Goal: Task Accomplishment & Management: Complete application form

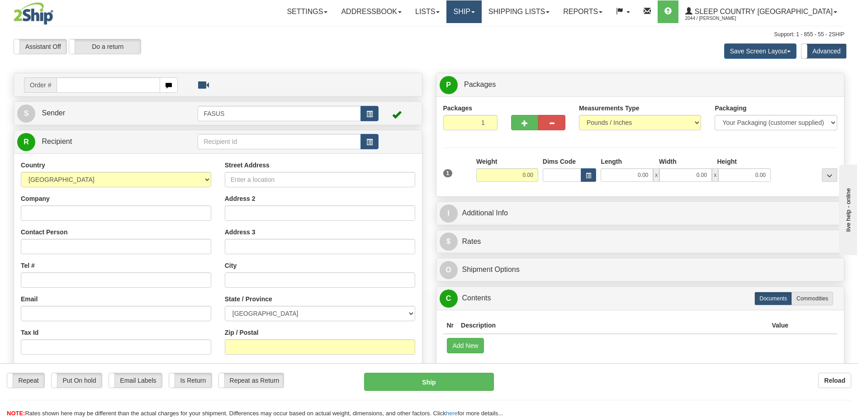
click at [481, 14] on link "Ship" at bounding box center [463, 11] width 35 height 23
click at [481, 44] on link "OnHold / Order Queue" at bounding box center [440, 44] width 82 height 12
click at [481, 12] on link "Ship" at bounding box center [463, 11] width 35 height 23
click at [472, 43] on span "OnHold / Order Queue" at bounding box center [440, 43] width 64 height 7
click at [481, 14] on link "Ship" at bounding box center [463, 11] width 35 height 23
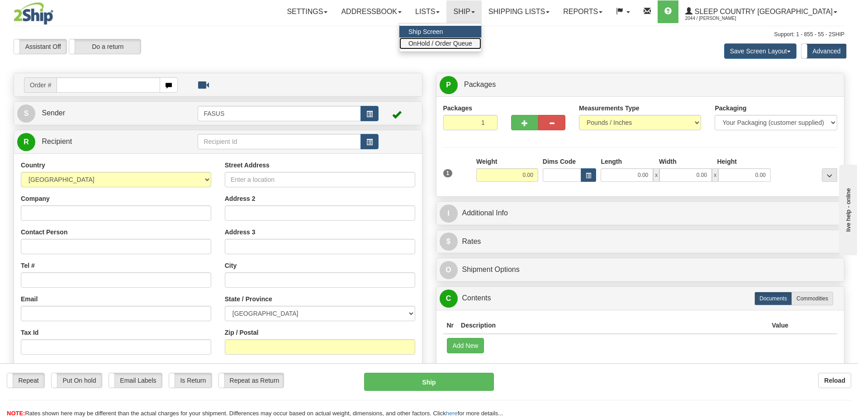
click at [472, 45] on span "OnHold / Order Queue" at bounding box center [440, 43] width 64 height 7
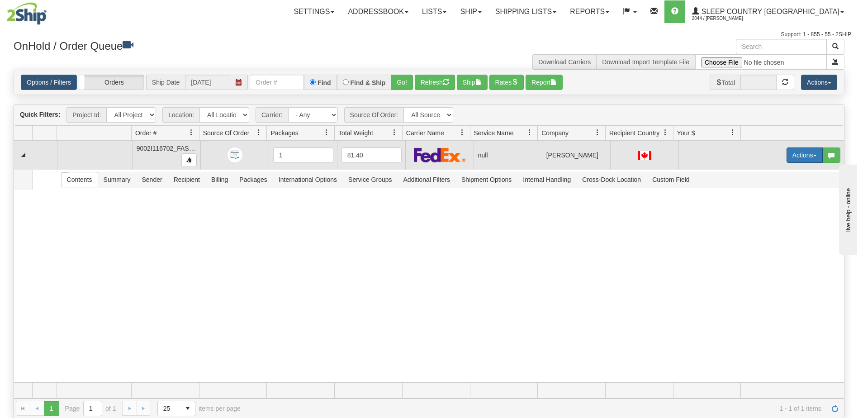
click at [788, 156] on button "Actions" at bounding box center [805, 154] width 36 height 15
click at [766, 173] on span "Open" at bounding box center [764, 172] width 22 height 7
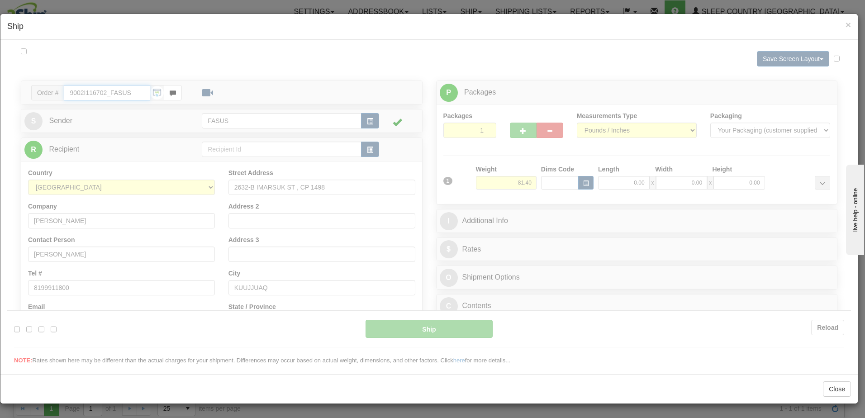
type input "08:14"
type input "16:00"
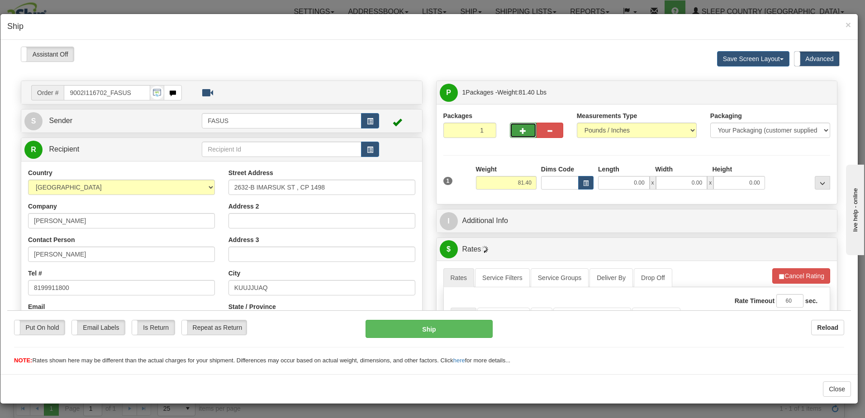
click at [522, 128] on span "button" at bounding box center [523, 131] width 6 height 6
type input "2"
click at [814, 92] on span "Package Level" at bounding box center [811, 92] width 36 height 6
radio input "true"
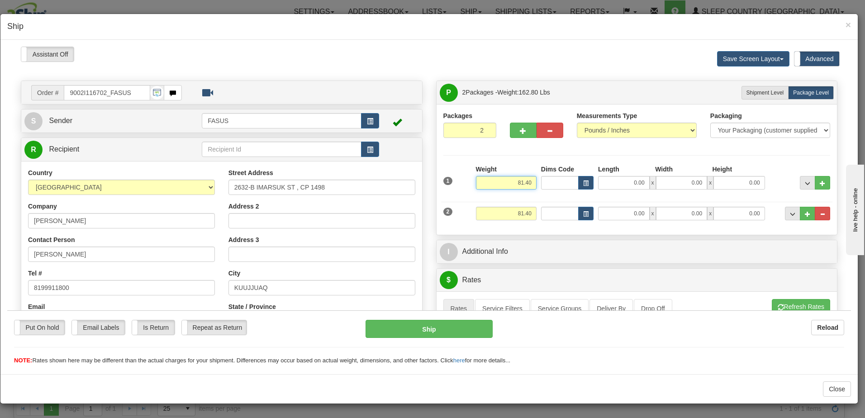
drag, startPoint x: 511, startPoint y: 180, endPoint x: 549, endPoint y: 181, distance: 37.6
click at [549, 181] on div "1 Weight 81.40 Dims Code x x" at bounding box center [637, 180] width 392 height 32
type input "57.20"
type input "835.00"
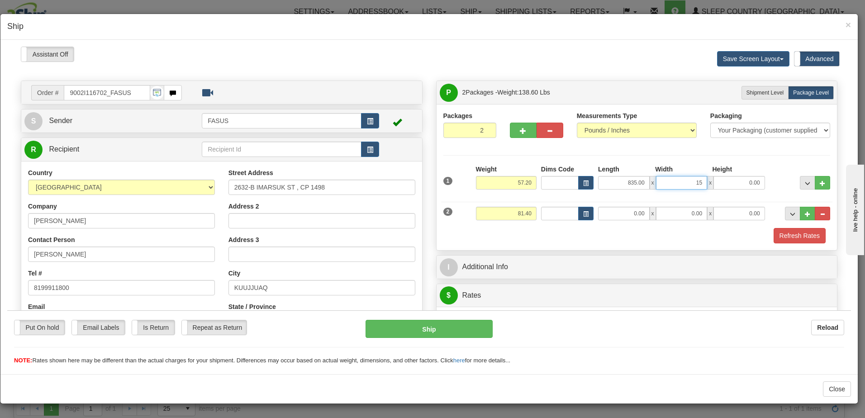
type input "15.00"
type input "4.00"
drag, startPoint x: 525, startPoint y: 211, endPoint x: 537, endPoint y: 206, distance: 12.4
click at [553, 209] on div "2 Weight 81.40 Dims Code Length Width Height" at bounding box center [637, 212] width 392 height 30
type input "23.00"
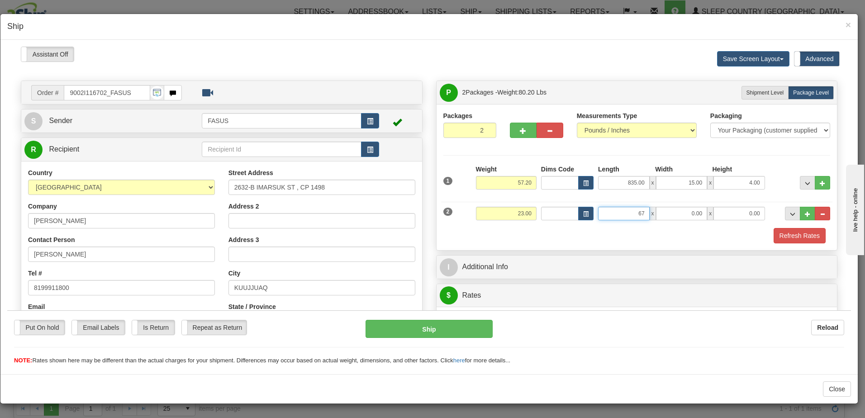
type input "67.00"
type input "14.00"
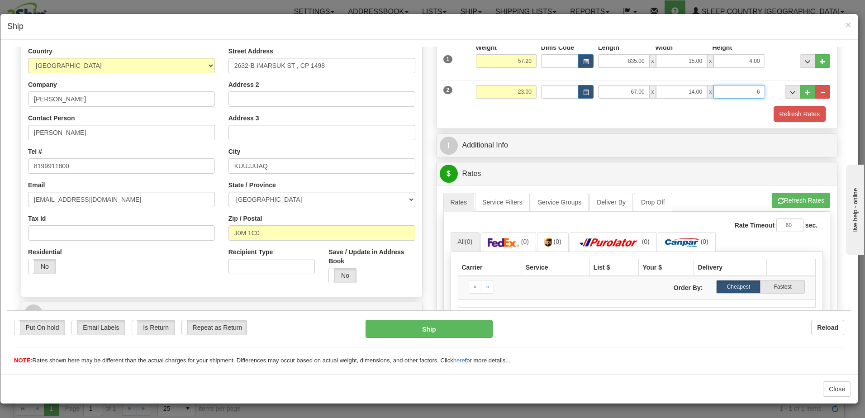
scroll to position [181, 0]
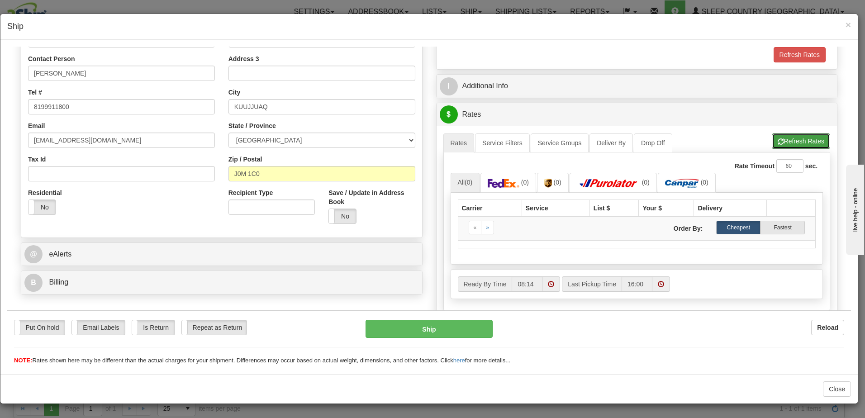
type input "6.00"
click at [789, 138] on button "Refresh Rates" at bounding box center [801, 140] width 58 height 15
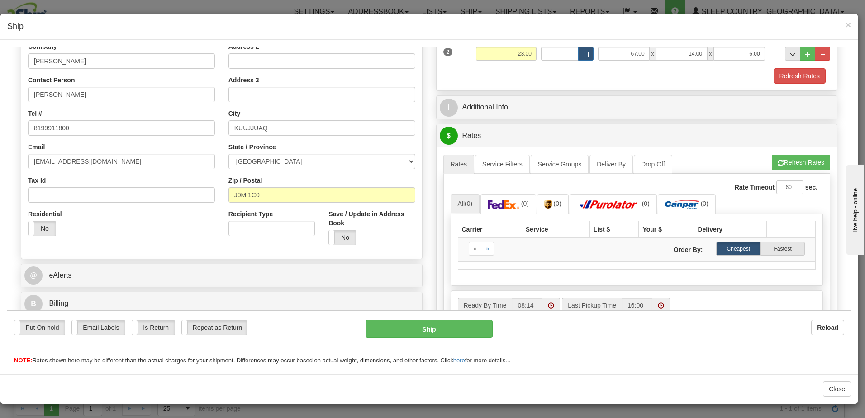
scroll to position [226, 0]
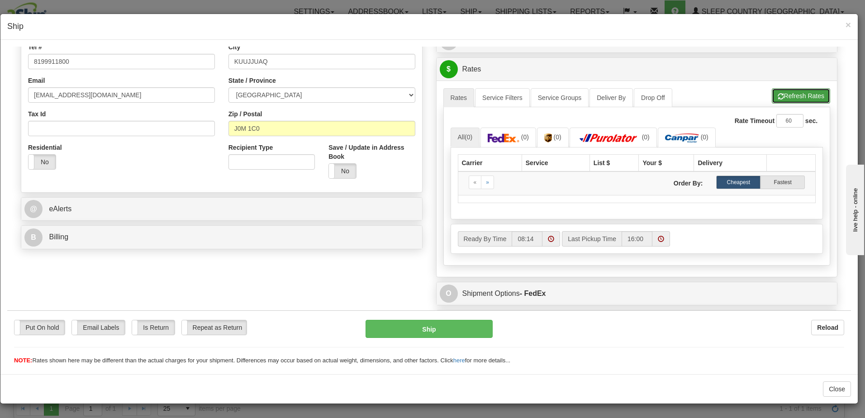
click at [792, 95] on button "Refresh Rates" at bounding box center [801, 95] width 58 height 15
click at [658, 237] on span at bounding box center [661, 238] width 6 height 6
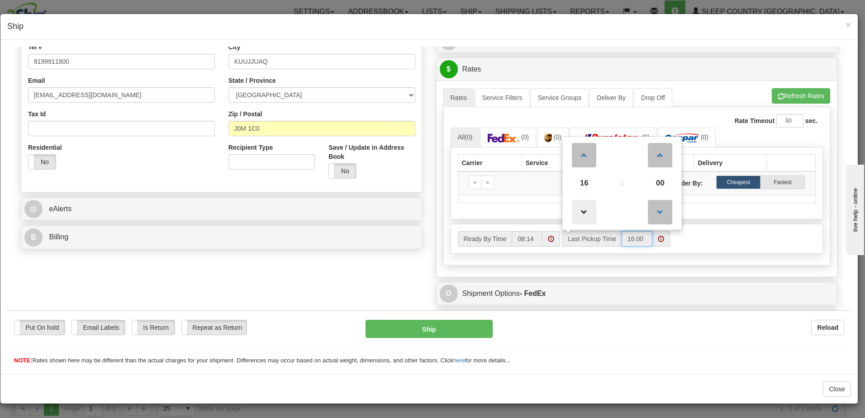
click at [579, 210] on span at bounding box center [584, 211] width 24 height 24
type input "15:00"
drag, startPoint x: 735, startPoint y: 346, endPoint x: 742, endPoint y: 342, distance: 8.5
click at [735, 346] on div "Put On hold Put On hold Email Labels Email Labels Edit Is Return Is Return Repe…" at bounding box center [429, 341] width 844 height 45
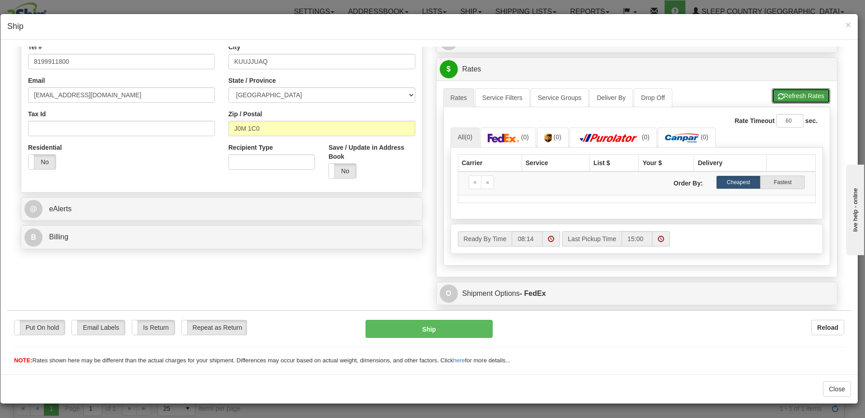
click at [799, 90] on button "Refresh Rates" at bounding box center [801, 95] width 58 height 15
click at [791, 97] on button "Refresh Rates" at bounding box center [801, 95] width 58 height 15
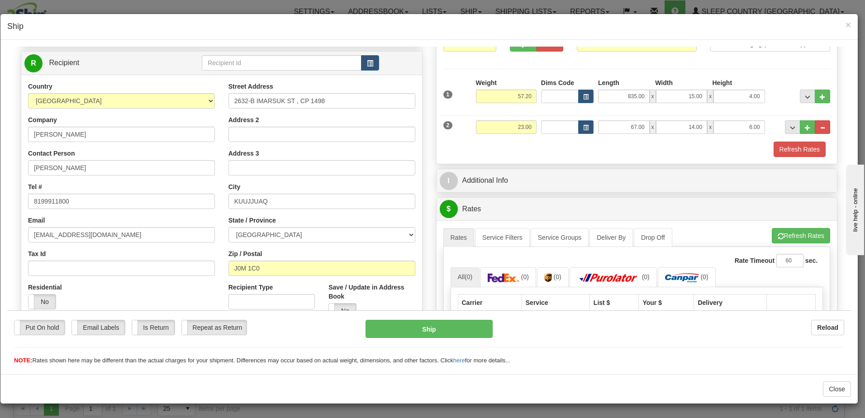
scroll to position [0, 0]
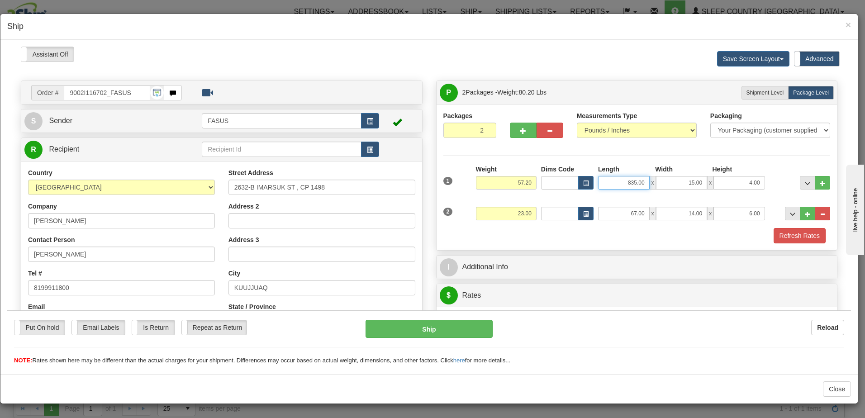
drag, startPoint x: 639, startPoint y: 180, endPoint x: 604, endPoint y: 181, distance: 34.8
click at [604, 181] on input "835.00" at bounding box center [624, 183] width 52 height 14
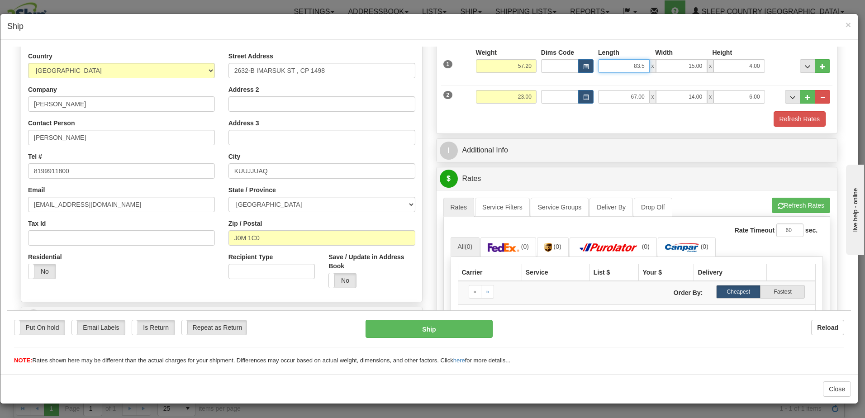
scroll to position [181, 0]
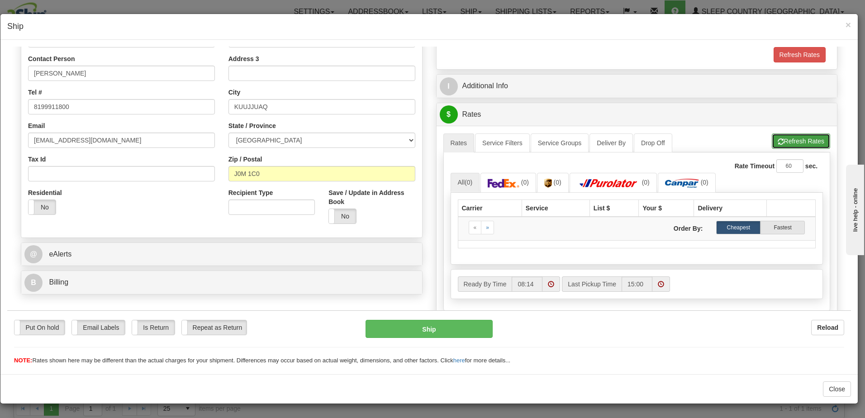
type input "83.50"
click at [781, 140] on button "Refresh Rates" at bounding box center [801, 140] width 58 height 15
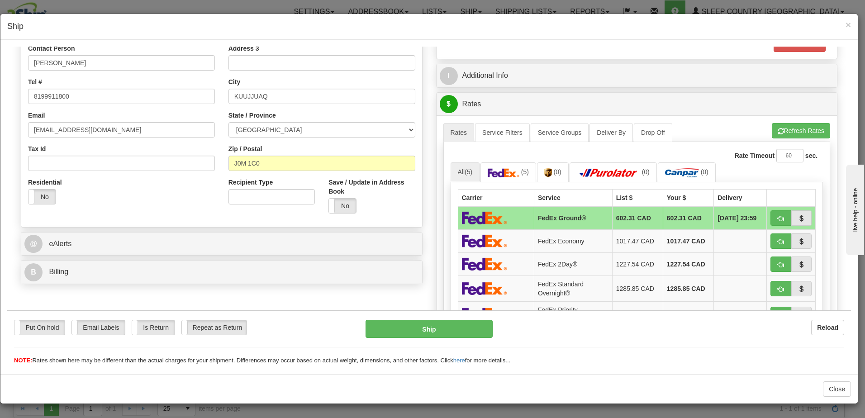
scroll to position [136, 0]
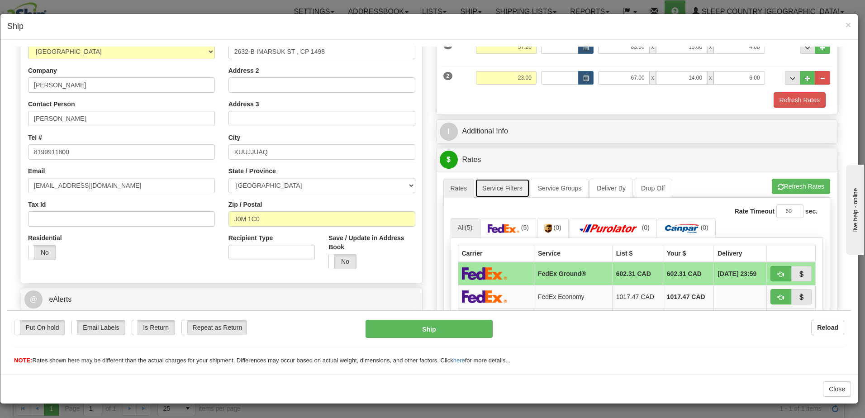
click at [507, 190] on link "Service Filters" at bounding box center [502, 187] width 55 height 19
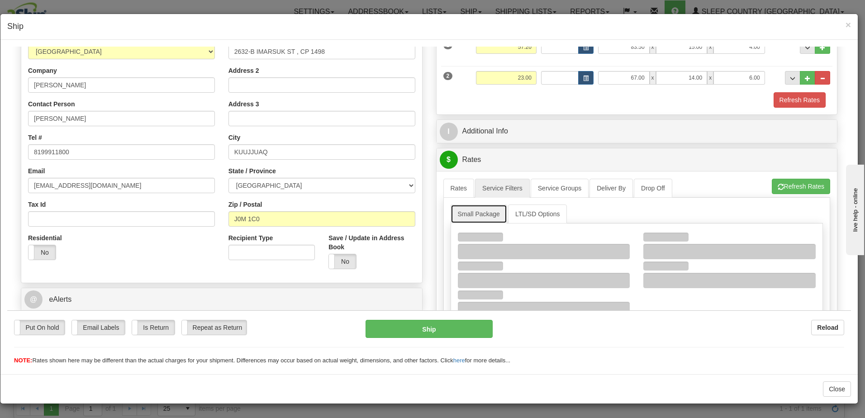
click at [478, 214] on link "Small Package" at bounding box center [479, 213] width 57 height 19
click at [562, 187] on link "Service Groups" at bounding box center [560, 187] width 58 height 19
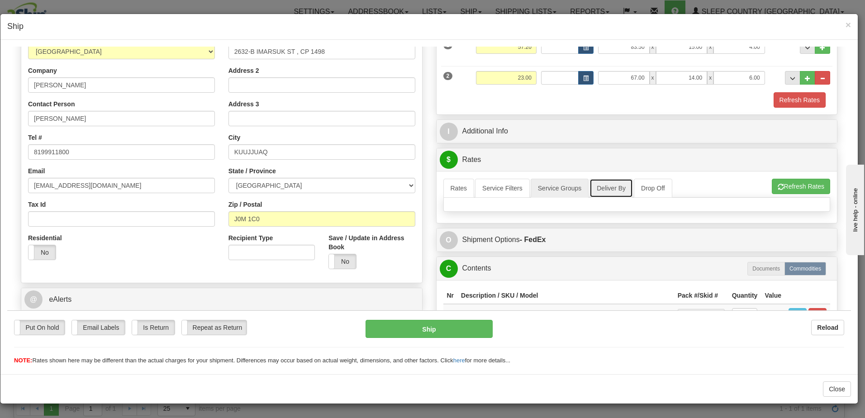
click at [608, 190] on link "Deliver By" at bounding box center [610, 187] width 43 height 19
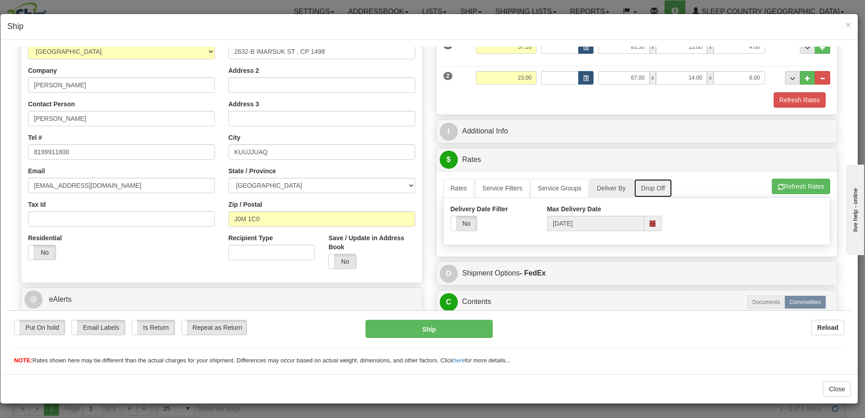
click at [645, 188] on link "Drop Off" at bounding box center [653, 187] width 38 height 19
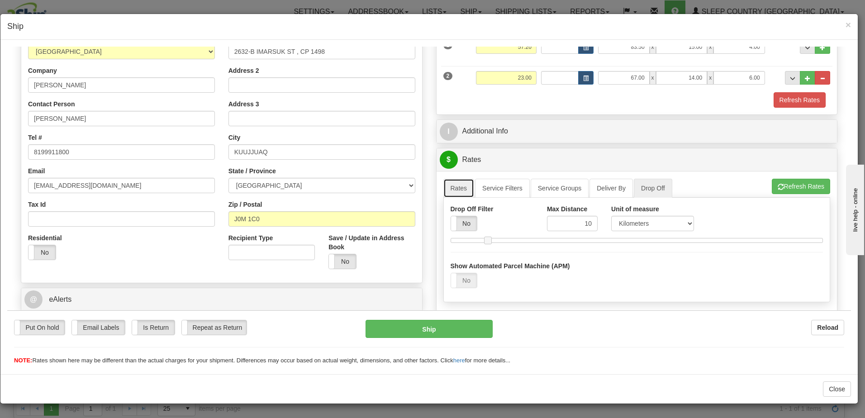
click at [451, 186] on link "Rates" at bounding box center [458, 187] width 31 height 19
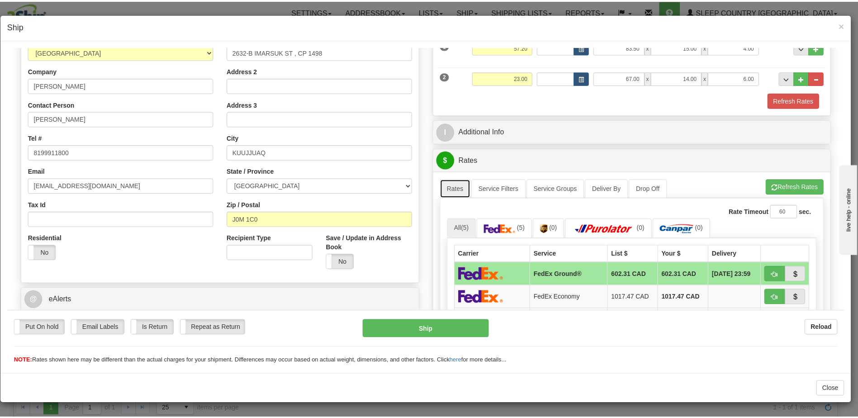
scroll to position [0, 0]
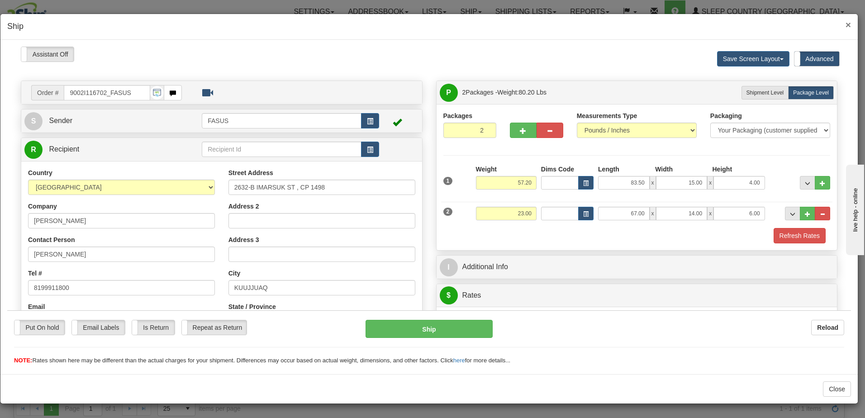
click at [850, 24] on span "×" at bounding box center [847, 24] width 5 height 10
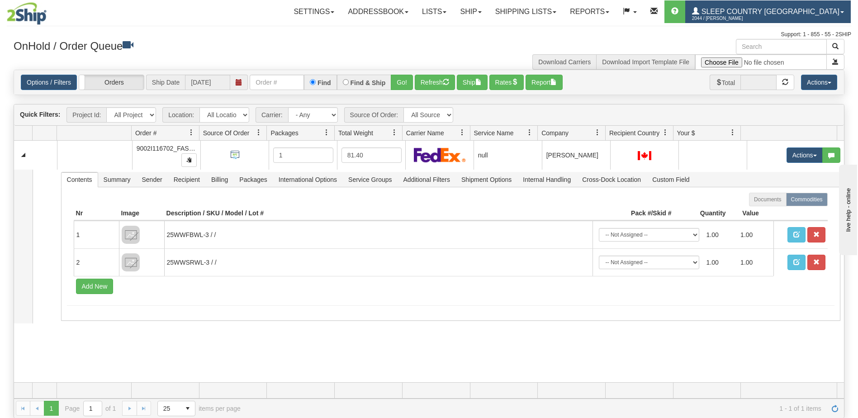
click at [783, 11] on span "Sleep Country [GEOGRAPHIC_DATA]" at bounding box center [769, 12] width 140 height 8
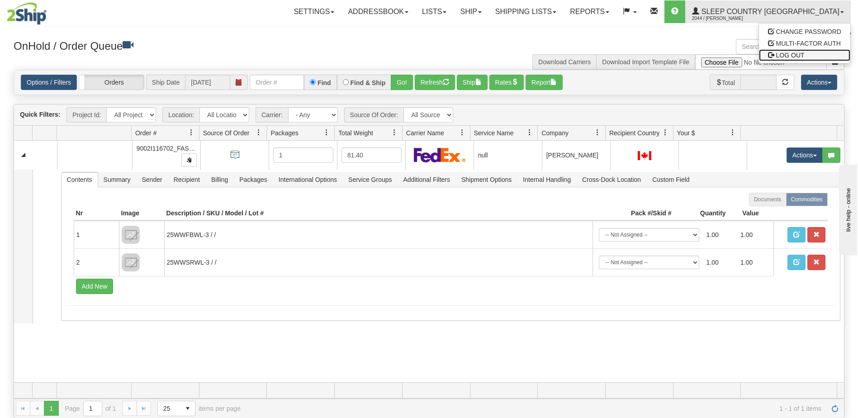
click at [793, 53] on span "LOG OUT" at bounding box center [790, 55] width 28 height 7
